Goal: Task Accomplishment & Management: Manage account settings

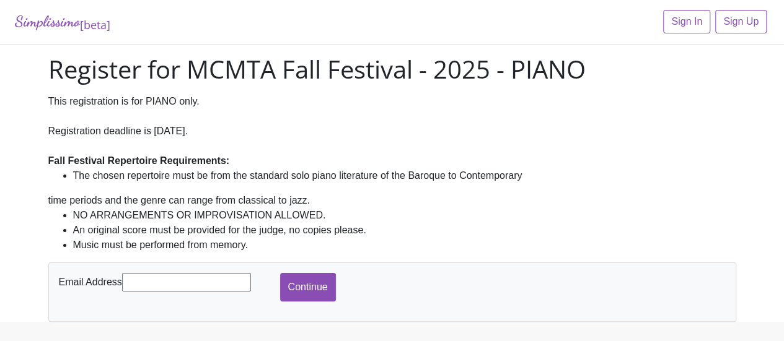
scroll to position [33, 0]
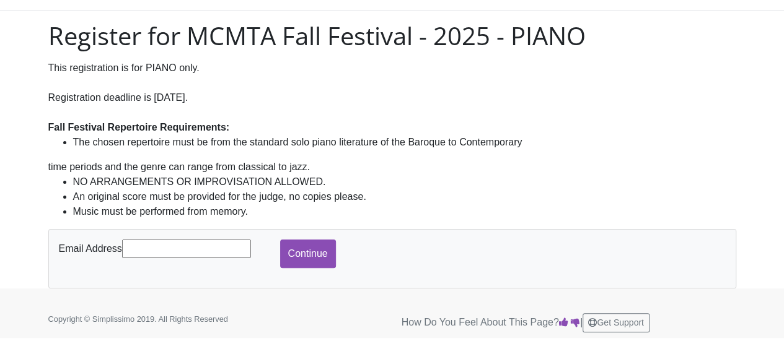
click at [183, 248] on input "text" at bounding box center [186, 249] width 129 height 19
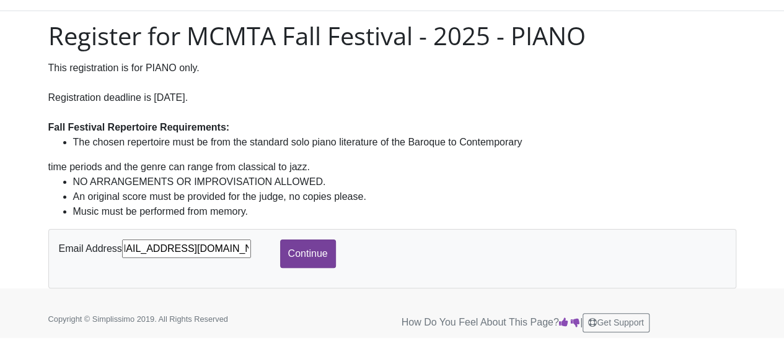
type input "[EMAIL_ADDRESS][DOMAIN_NAME]"
click at [322, 253] on input "Continue" at bounding box center [308, 254] width 56 height 29
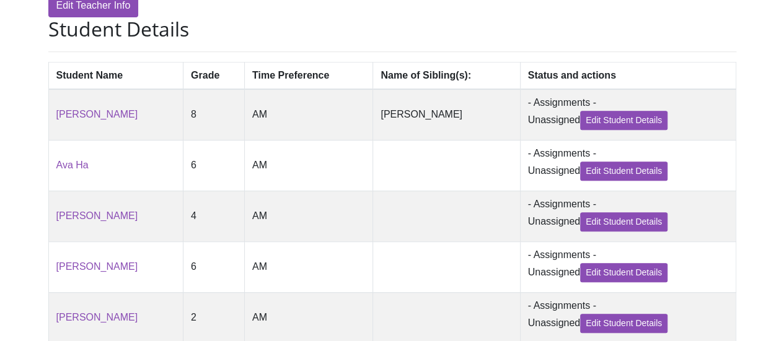
scroll to position [268, 0]
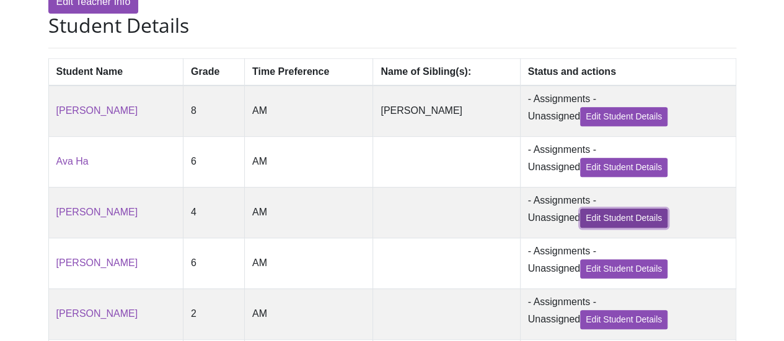
click at [633, 224] on link "Edit Student Details" at bounding box center [623, 218] width 87 height 19
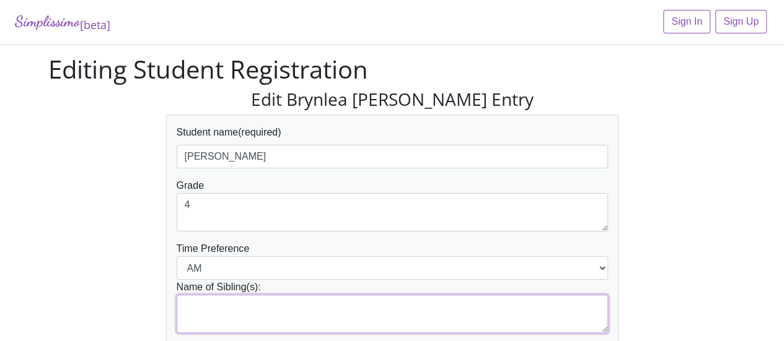
click at [219, 307] on textarea at bounding box center [392, 314] width 431 height 38
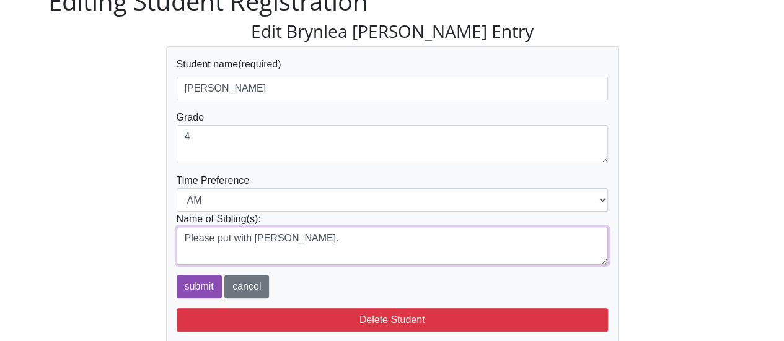
scroll to position [120, 0]
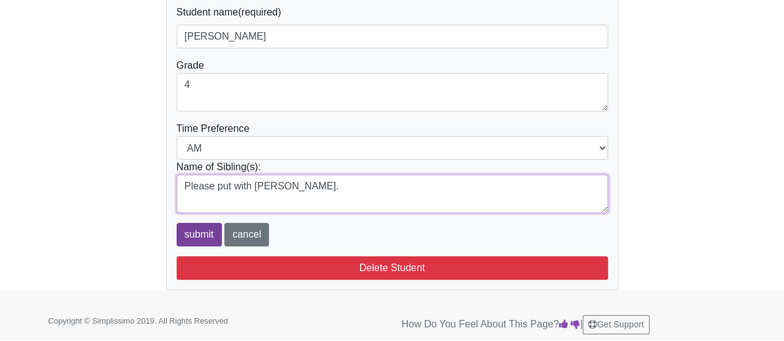
type textarea "Please put with [PERSON_NAME]."
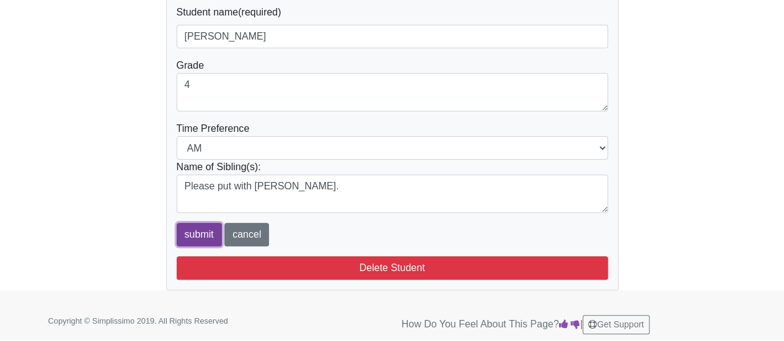
click at [193, 237] on input "submit" at bounding box center [199, 235] width 45 height 24
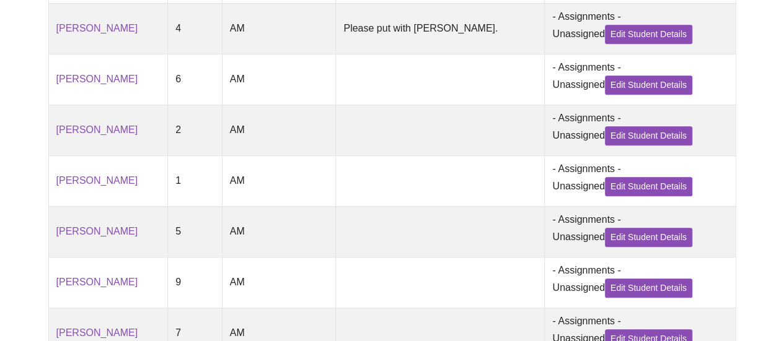
scroll to position [503, 0]
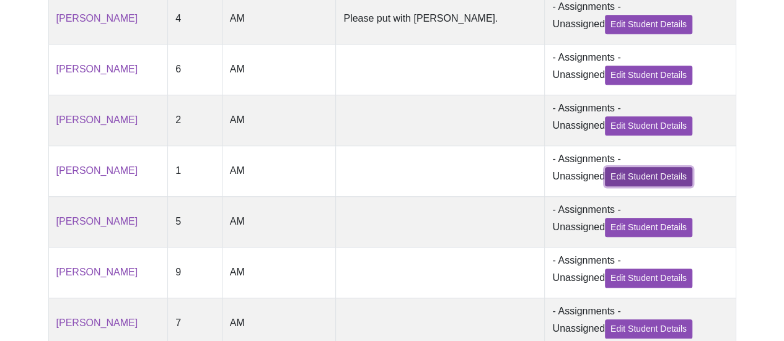
click at [649, 184] on link "Edit Student Details" at bounding box center [648, 176] width 87 height 19
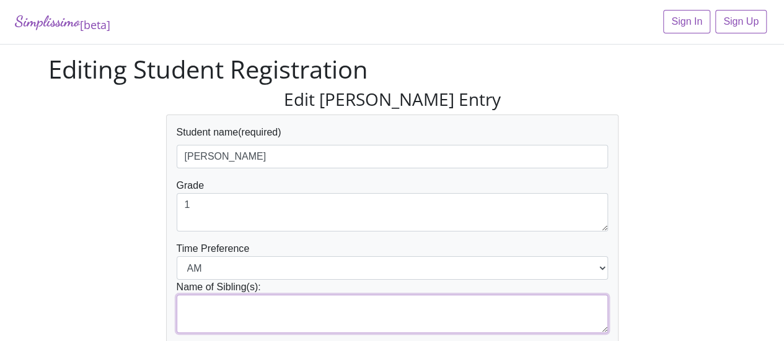
click at [188, 304] on textarea at bounding box center [392, 314] width 431 height 38
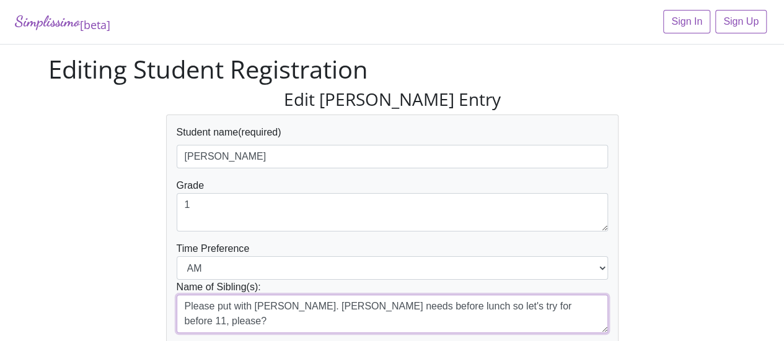
click at [472, 305] on textarea "Please put with Brynlea Goodman. Lark needs before lunch so let's try for befor…" at bounding box center [392, 314] width 431 height 38
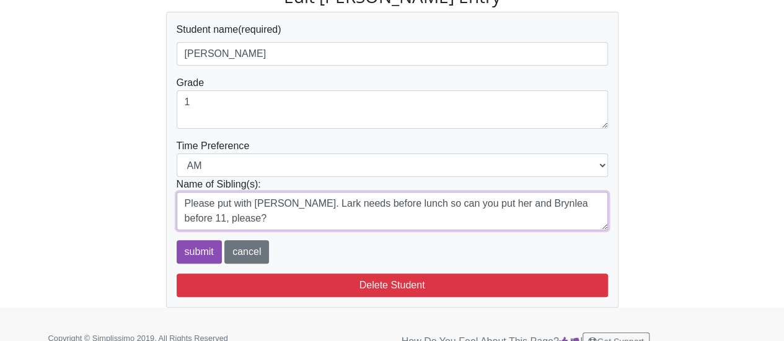
scroll to position [120, 0]
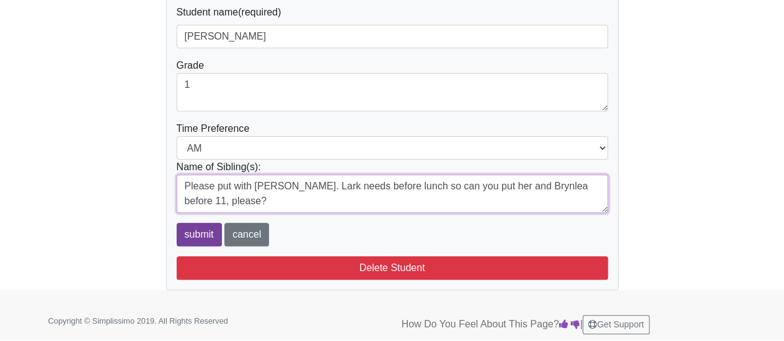
type textarea "Please put with Brynlea Goodman. Lark needs before lunch so can you put her and…"
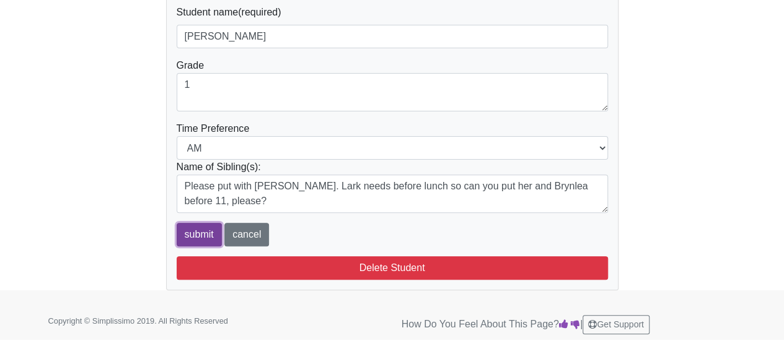
click at [191, 233] on input "submit" at bounding box center [199, 235] width 45 height 24
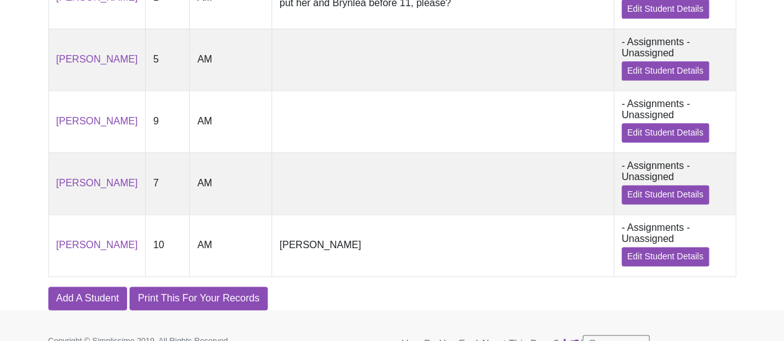
scroll to position [808, 0]
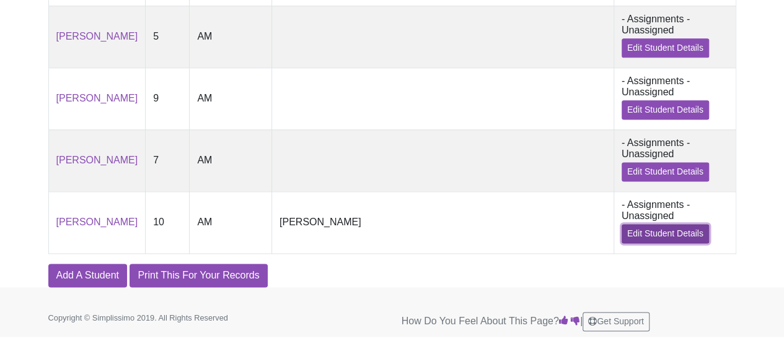
click at [679, 232] on link "Edit Student Details" at bounding box center [665, 233] width 87 height 19
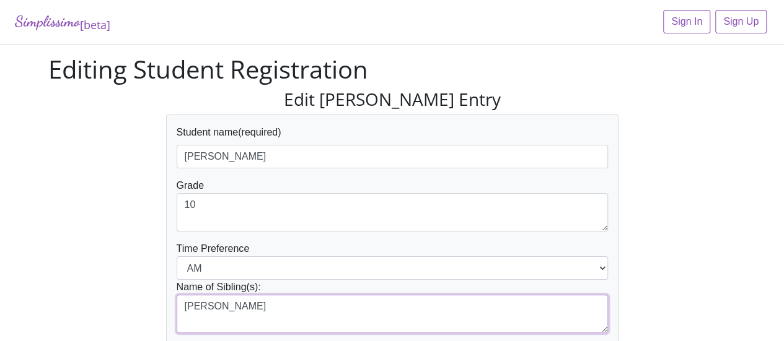
click at [260, 306] on textarea "Athena Mang" at bounding box center [392, 314] width 431 height 38
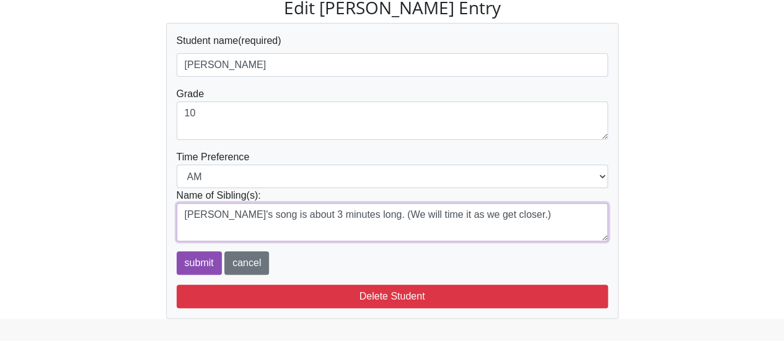
scroll to position [90, 0]
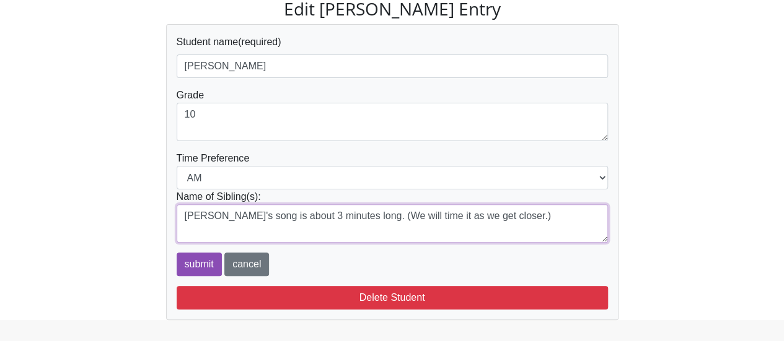
click at [412, 231] on textarea "Athena Mang" at bounding box center [392, 224] width 431 height 38
type textarea "Athena Mang Troy's song is about 3 minutes long. (We will time it again as we g…"
click at [193, 266] on input "submit" at bounding box center [199, 265] width 45 height 24
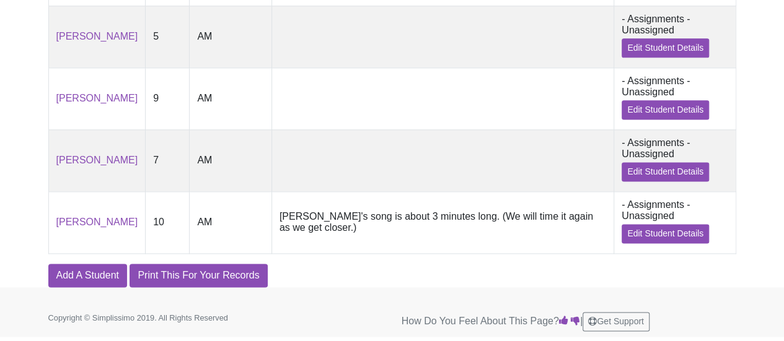
scroll to position [808, 0]
click at [658, 234] on link "Edit Student Details" at bounding box center [665, 233] width 87 height 19
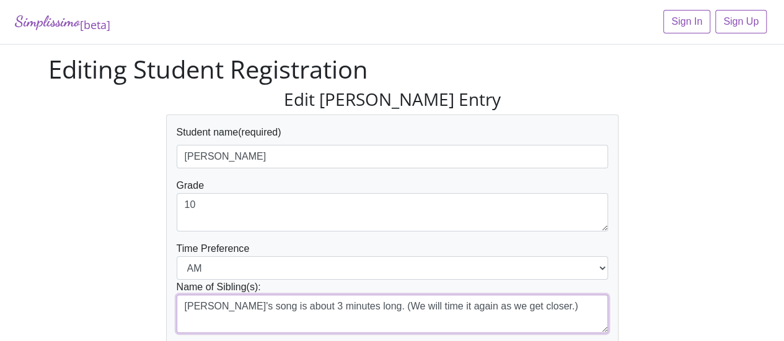
click at [240, 306] on textarea "Athena Mang Troy's song is about 3 minutes long. (We will time it again as we g…" at bounding box center [392, 314] width 431 height 38
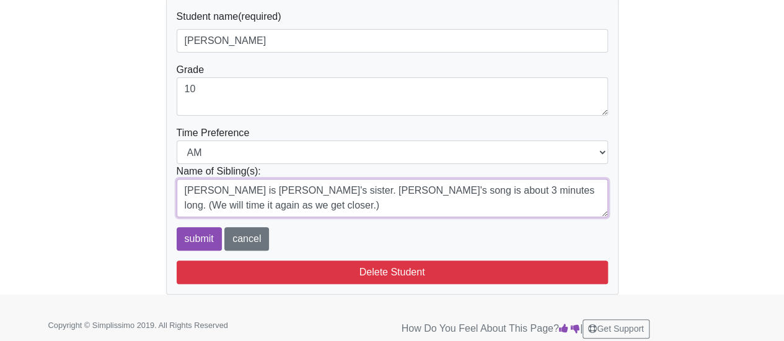
scroll to position [119, 0]
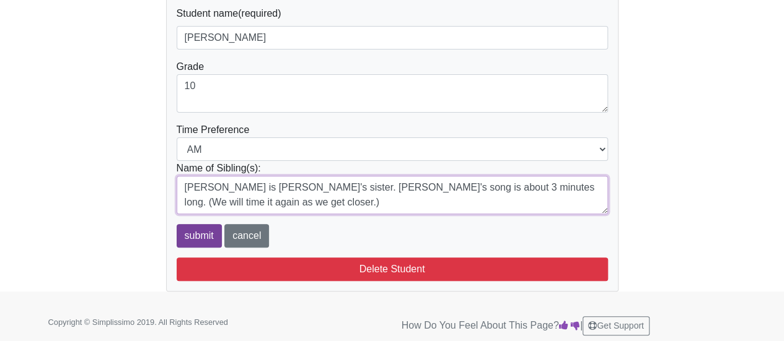
type textarea "[PERSON_NAME] is [PERSON_NAME]'s sister. [PERSON_NAME]'s song is about 3 minute…"
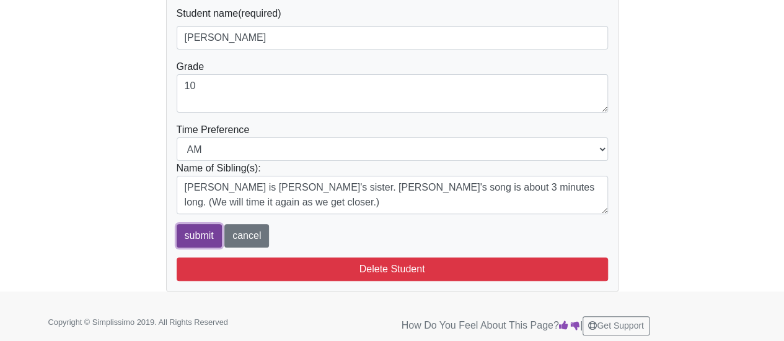
click at [192, 241] on input "submit" at bounding box center [199, 236] width 45 height 24
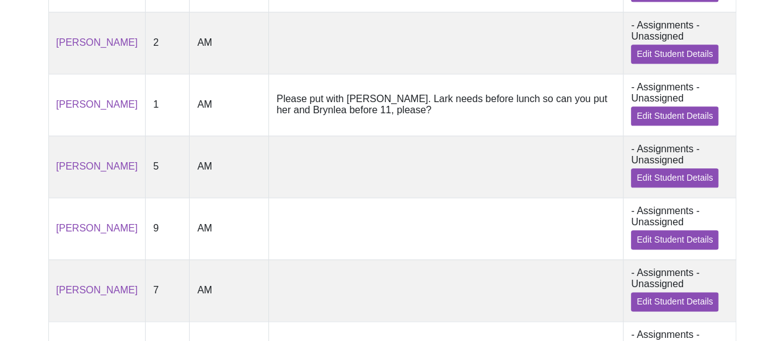
scroll to position [641, 0]
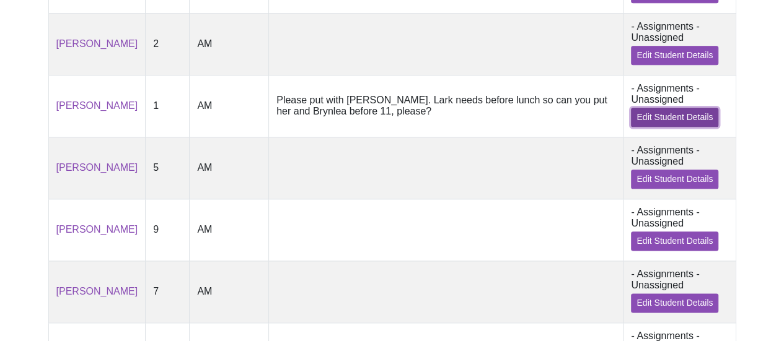
click at [678, 127] on link "Edit Student Details" at bounding box center [674, 117] width 87 height 19
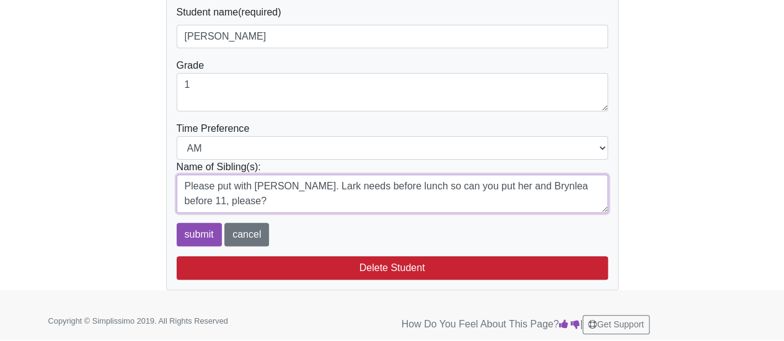
scroll to position [120, 0]
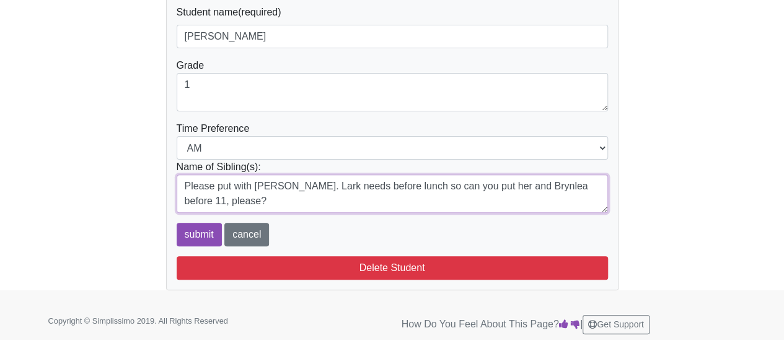
drag, startPoint x: 337, startPoint y: 304, endPoint x: 269, endPoint y: 201, distance: 123.1
click at [269, 201] on textarea "Please put with [PERSON_NAME]. Lark needs before lunch so can you put her and B…" at bounding box center [392, 194] width 431 height 38
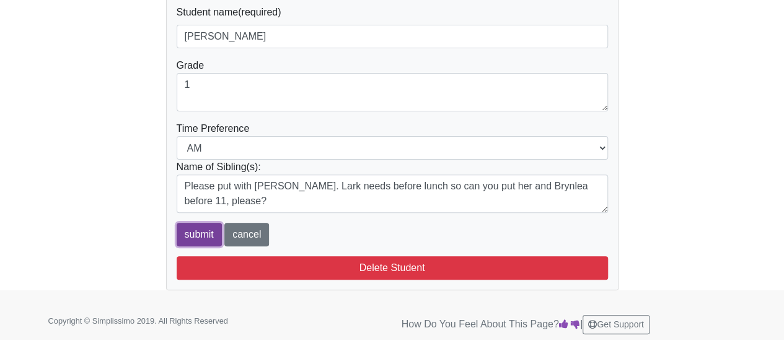
click at [210, 236] on input "submit" at bounding box center [199, 235] width 45 height 24
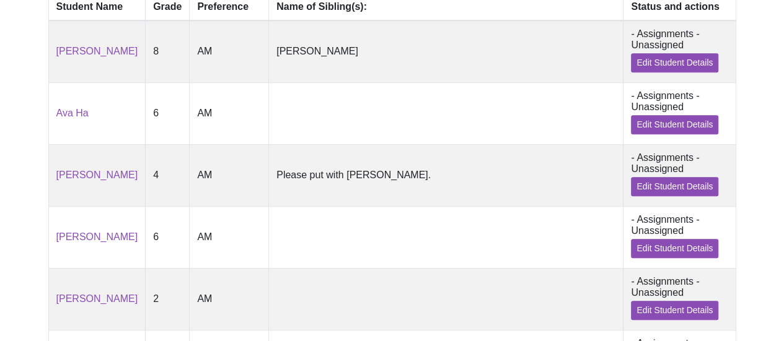
scroll to position [387, 0]
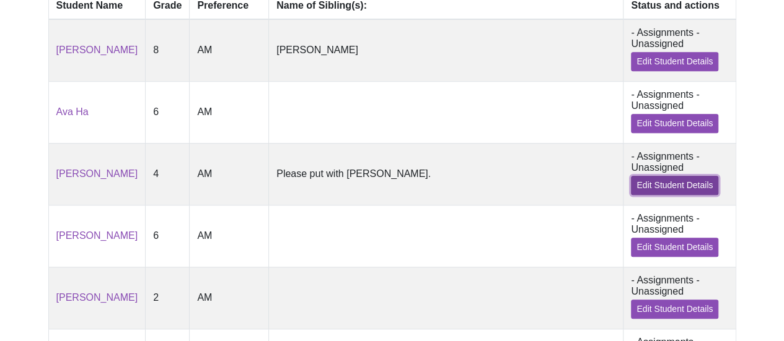
click at [680, 195] on link "Edit Student Details" at bounding box center [674, 185] width 87 height 19
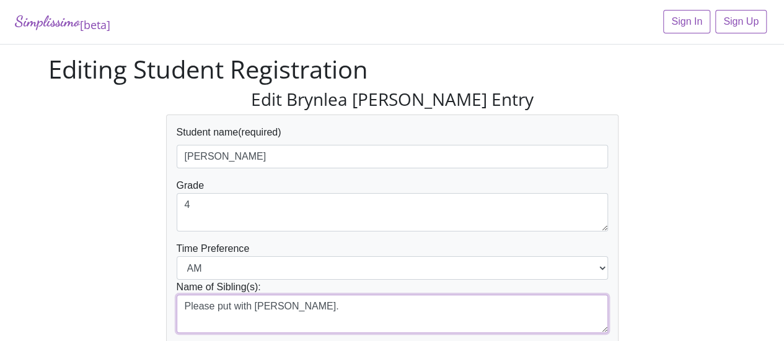
click at [328, 309] on textarea "Please put with [PERSON_NAME]." at bounding box center [392, 314] width 431 height 38
paste textarea "Lark needs before lunch so can you put her and Brynlea before 11, please?"
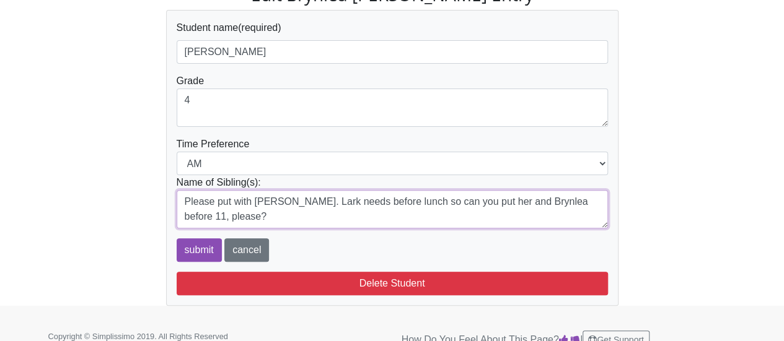
scroll to position [120, 0]
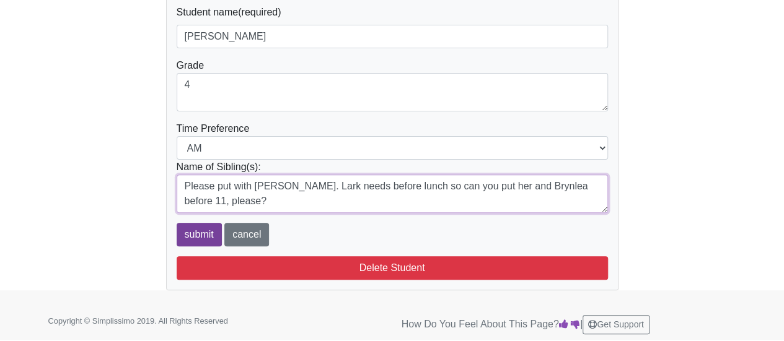
type textarea "Please put with [PERSON_NAME]. Lark needs before lunch so can you put her and B…"
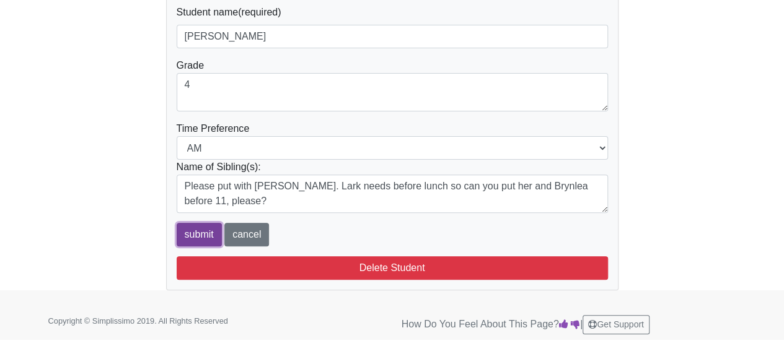
click at [193, 237] on input "submit" at bounding box center [199, 235] width 45 height 24
